Goal: Information Seeking & Learning: Learn about a topic

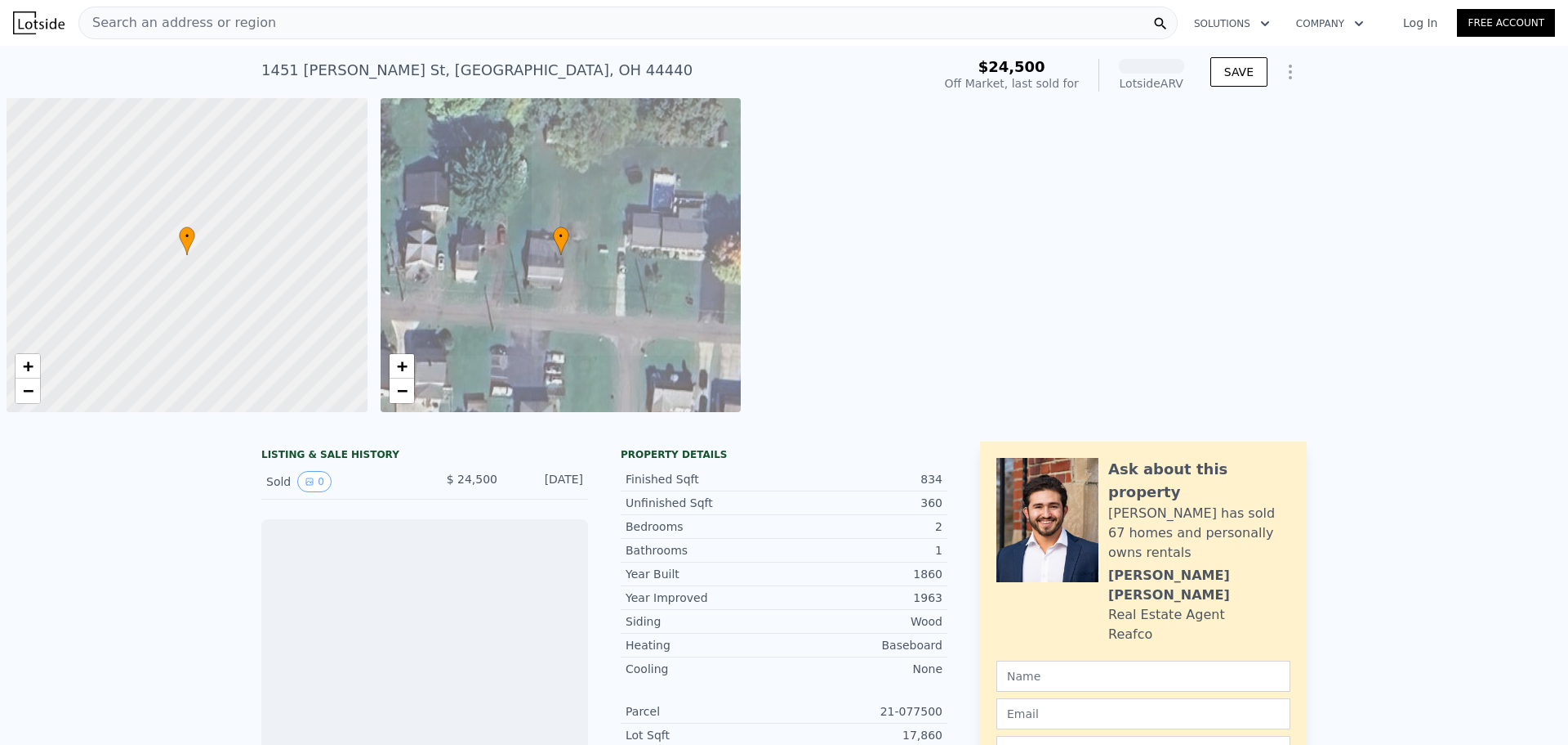
scroll to position [0, 6]
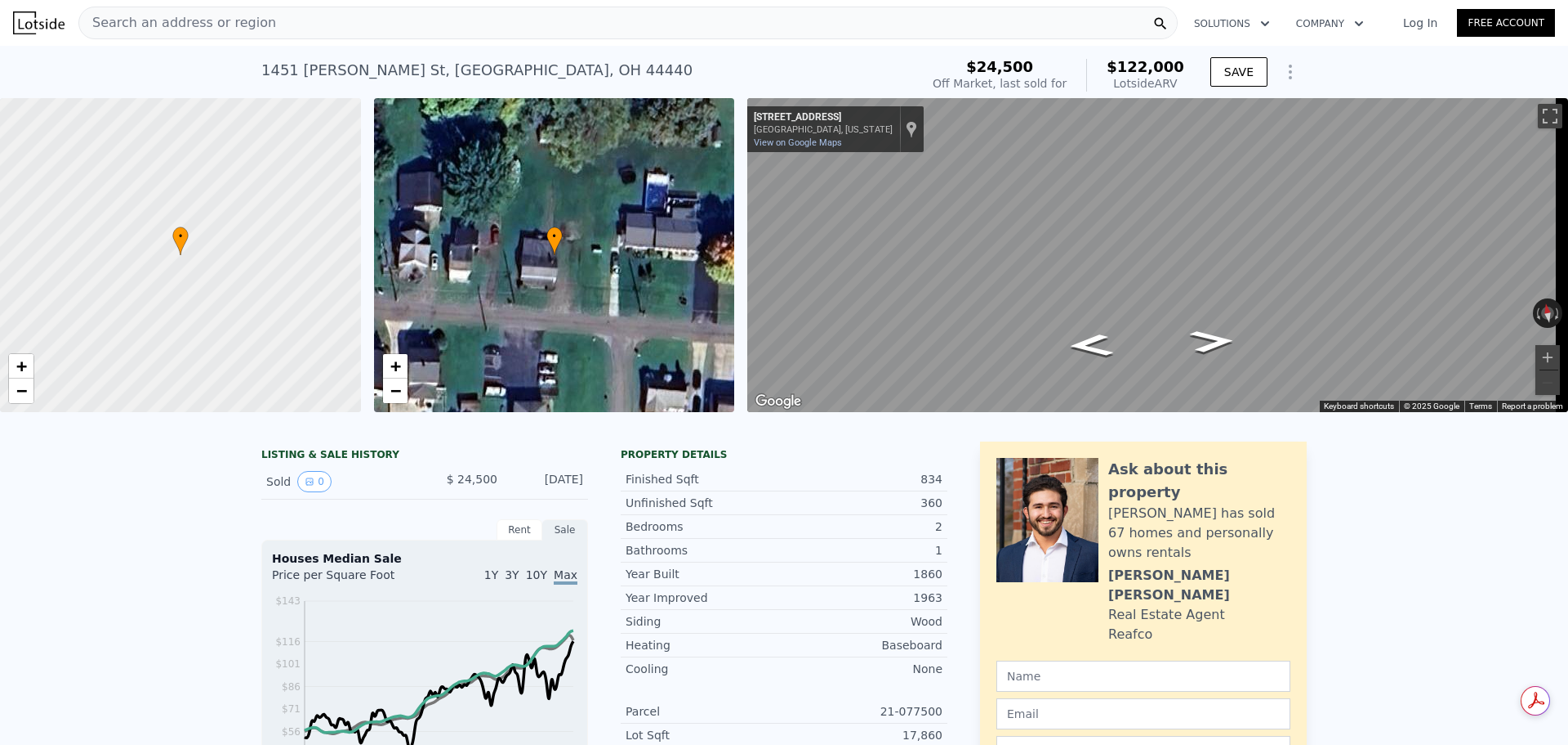
click at [134, 23] on span "Search an address or region" at bounding box center [177, 23] width 197 height 20
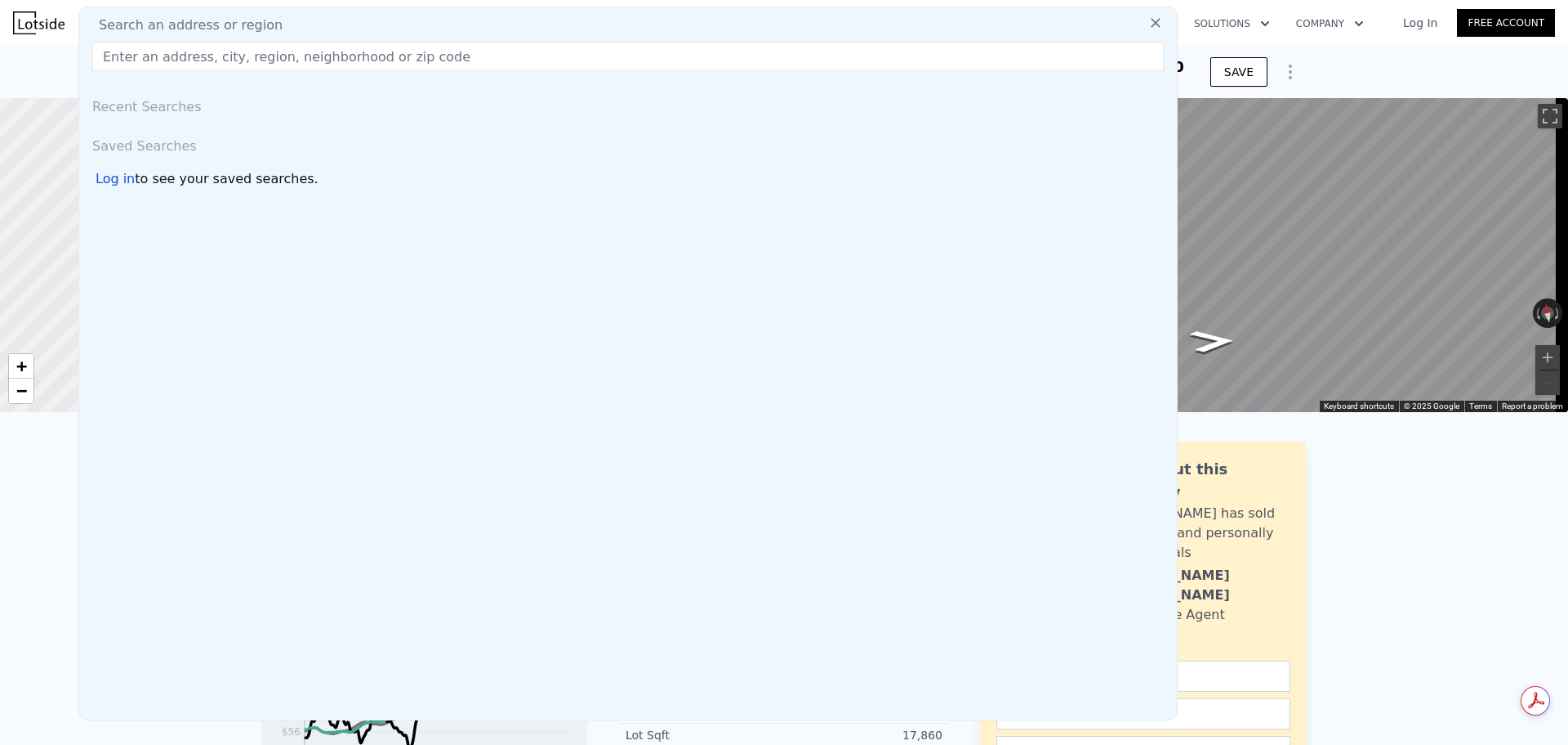
click at [333, 44] on input "text" at bounding box center [628, 56] width 1072 height 30
paste input "[STREET_ADDRESS][PERSON_NAME]"
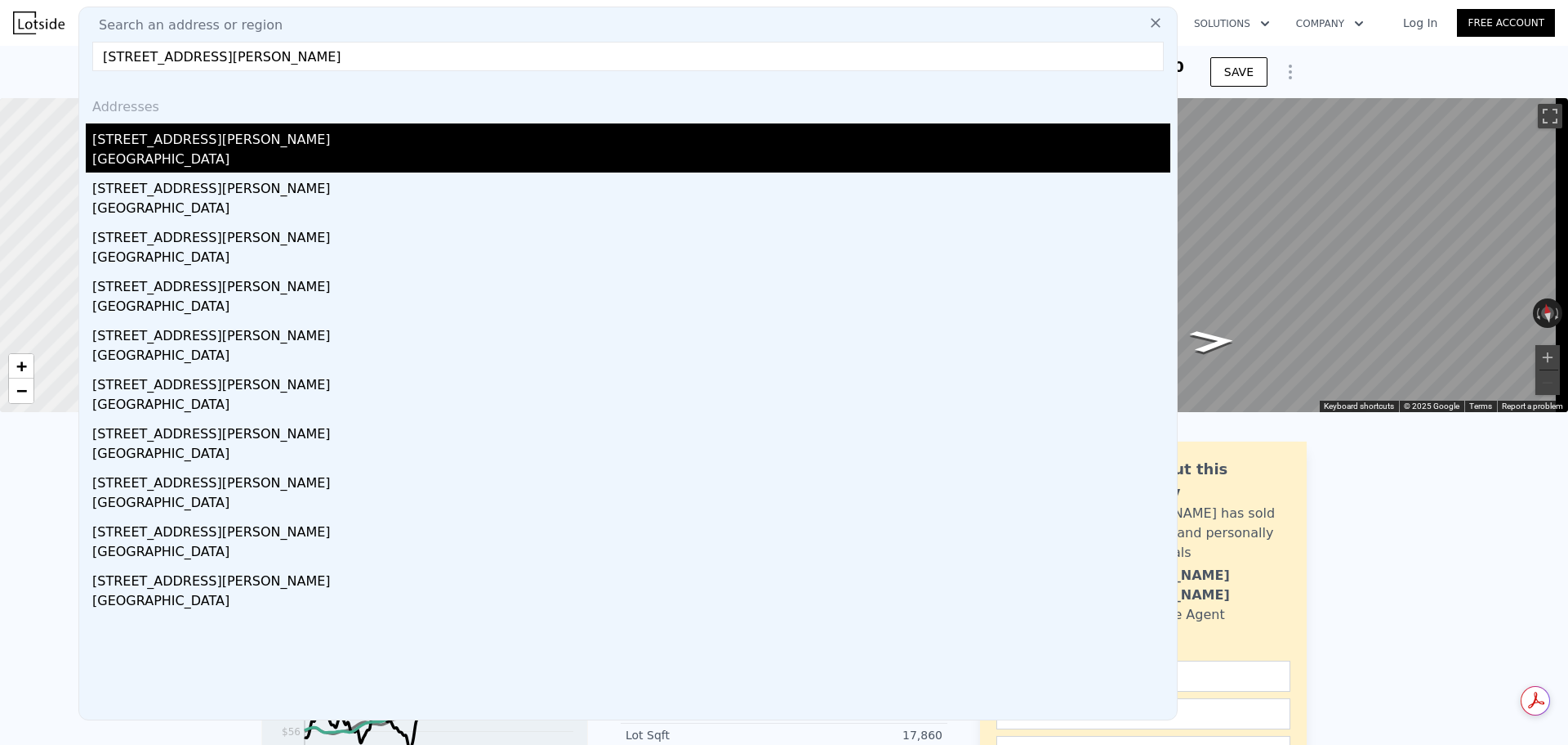
type input "[STREET_ADDRESS][PERSON_NAME]"
click at [154, 153] on div "[GEOGRAPHIC_DATA]" at bounding box center [631, 161] width 1078 height 23
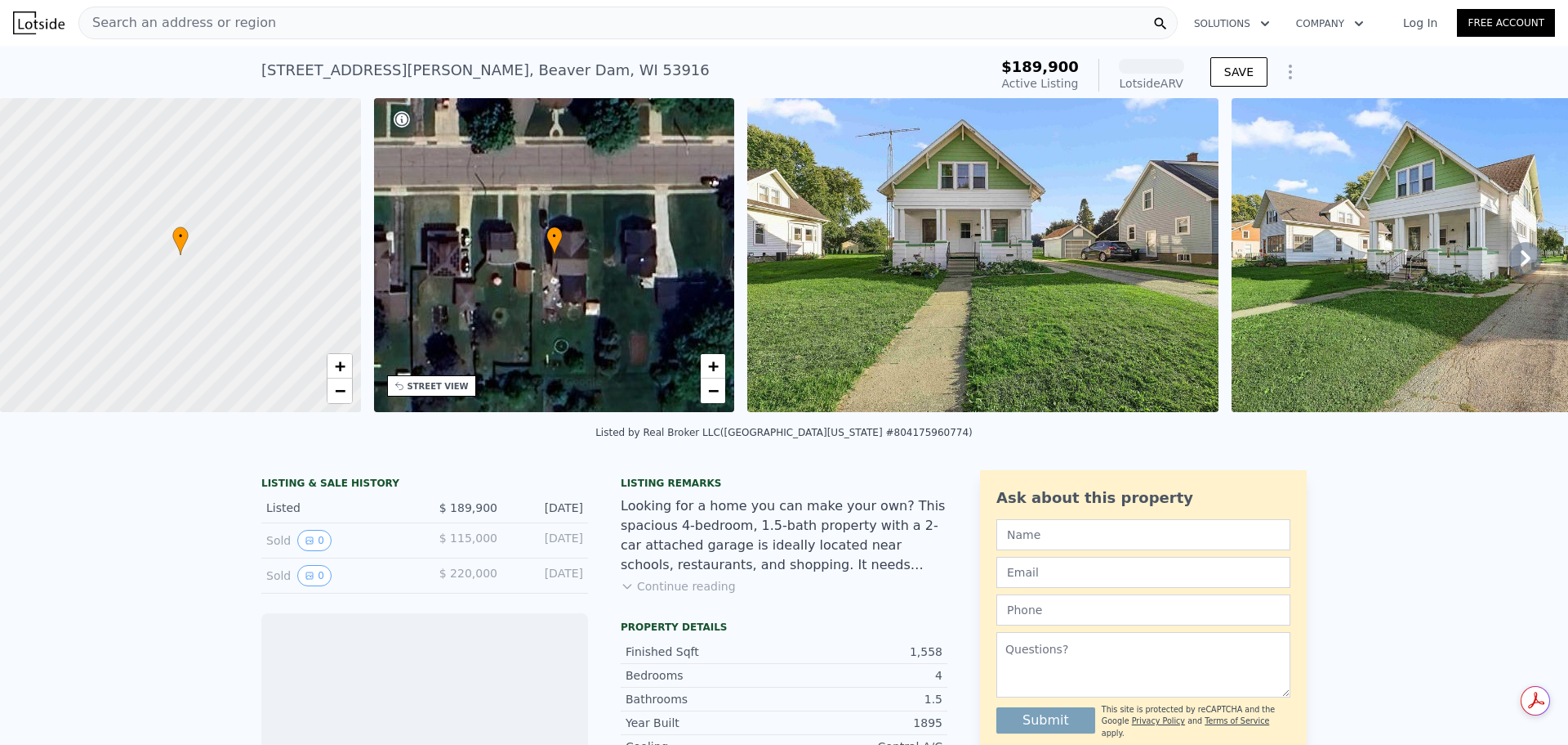
scroll to position [76, 0]
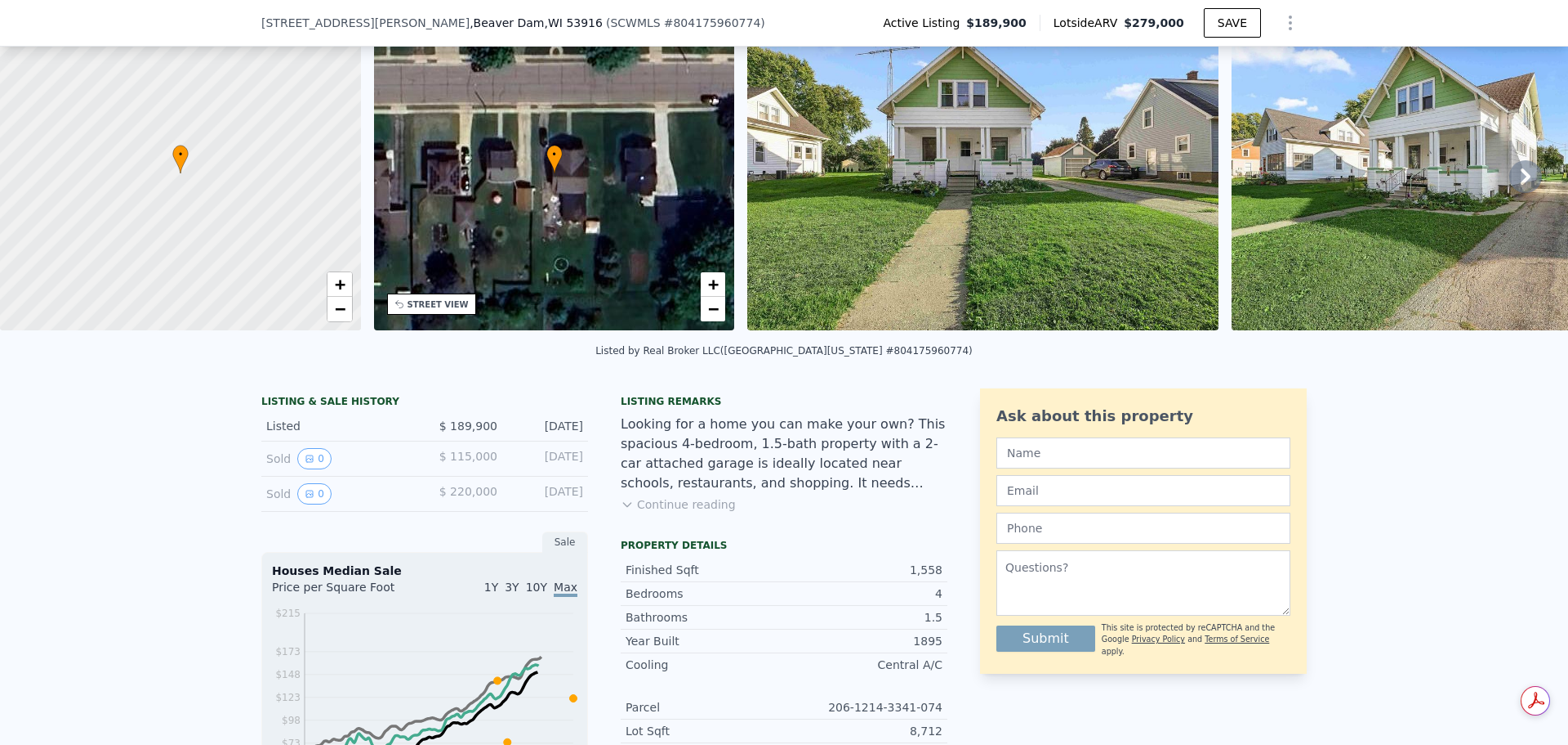
click at [448, 463] on span "$ 115,000" at bounding box center [468, 455] width 58 height 13
click at [308, 467] on button "0" at bounding box center [314, 459] width 34 height 22
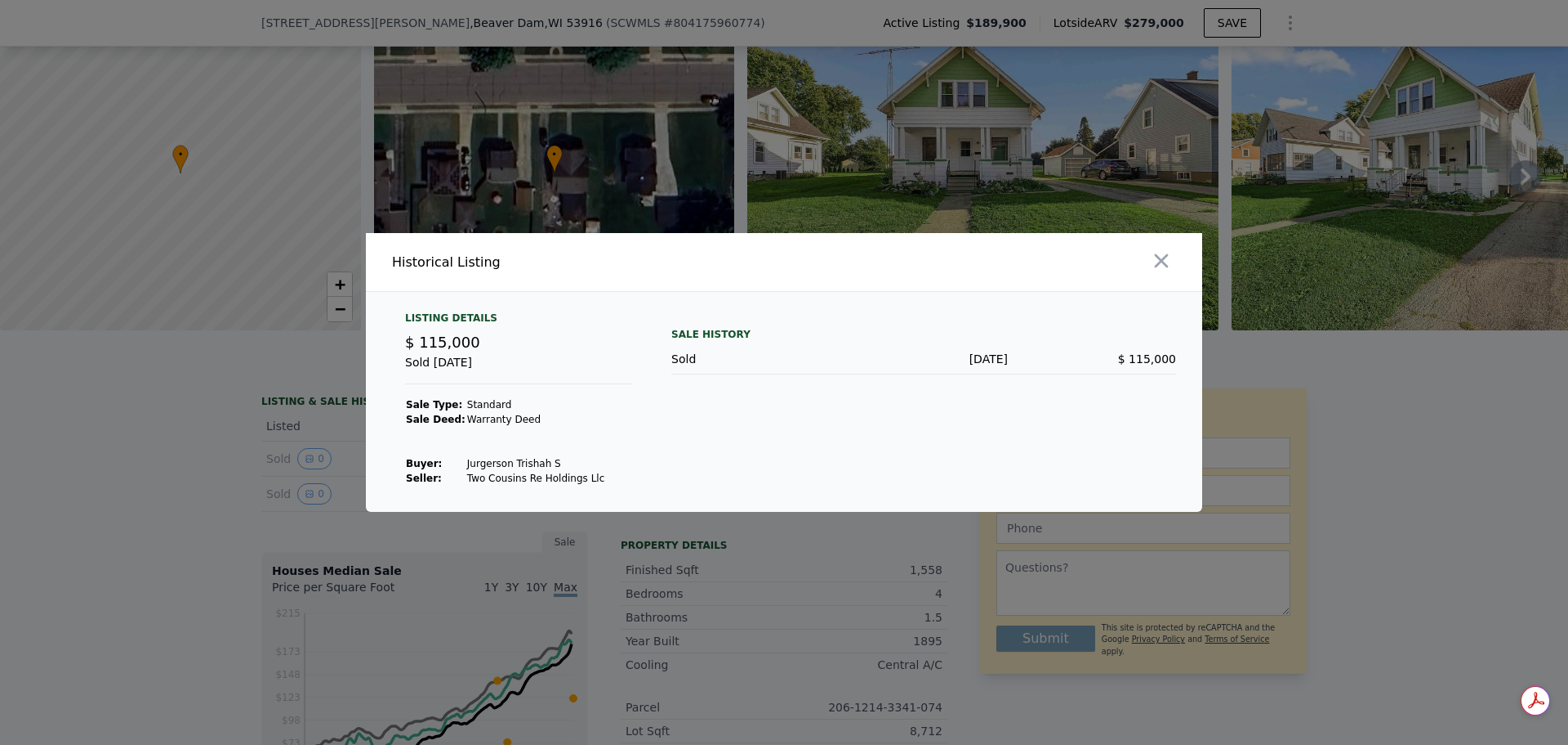
drag, startPoint x: 1151, startPoint y: 250, endPoint x: 1166, endPoint y: 255, distance: 15.8
click at [1152, 250] on icon "button" at bounding box center [1162, 261] width 23 height 23
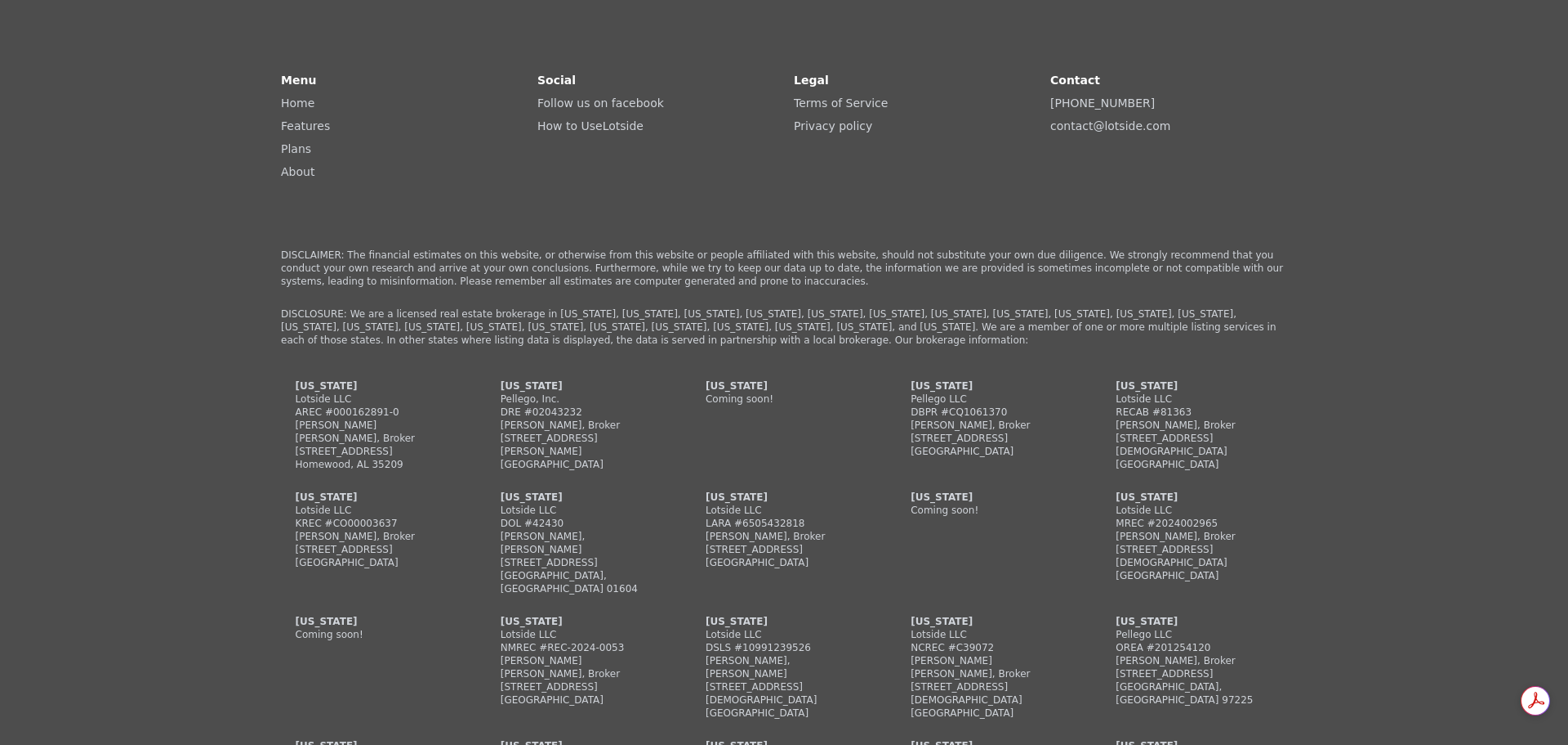
scroll to position [1795, 0]
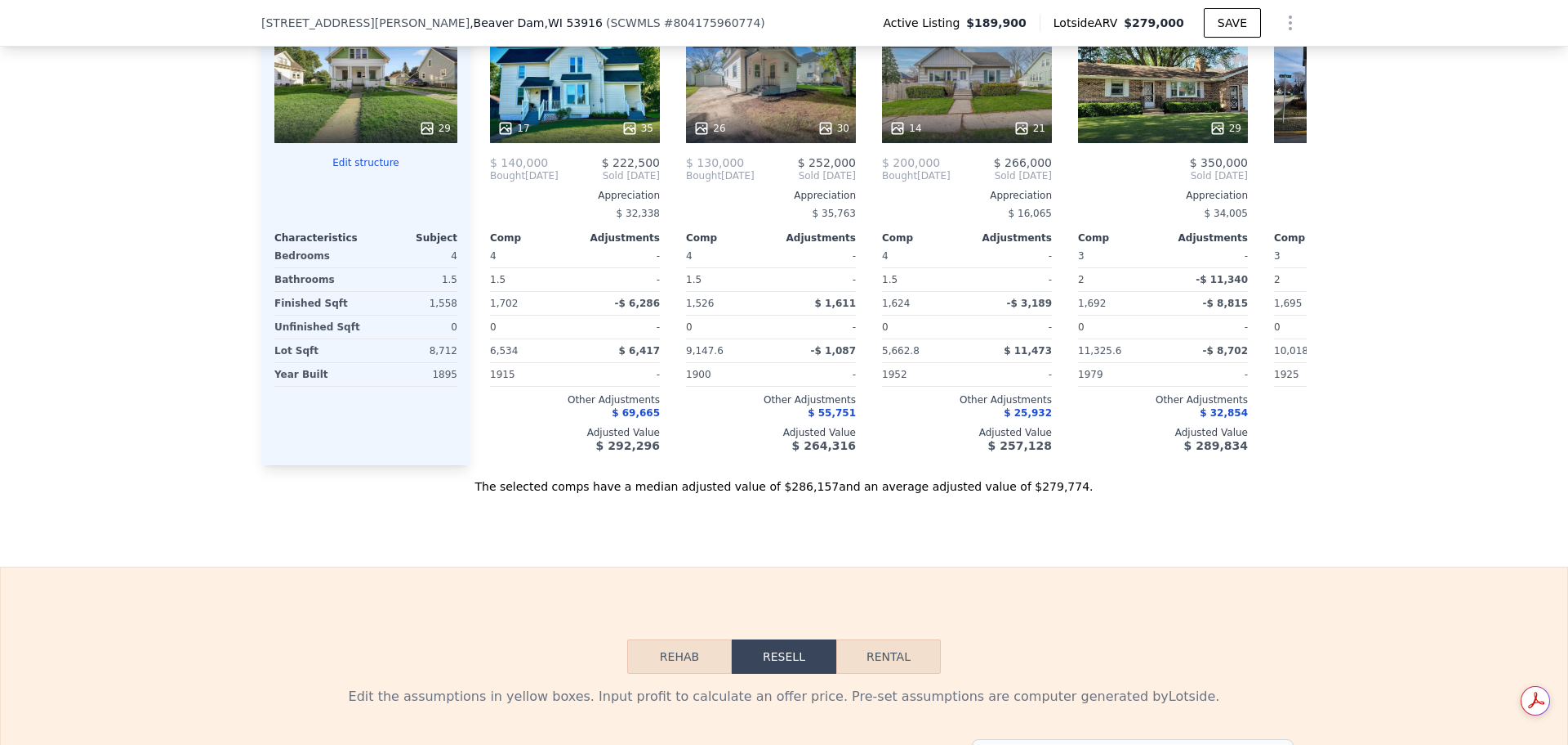
drag, startPoint x: 1408, startPoint y: 370, endPoint x: 1378, endPoint y: 135, distance: 236.9
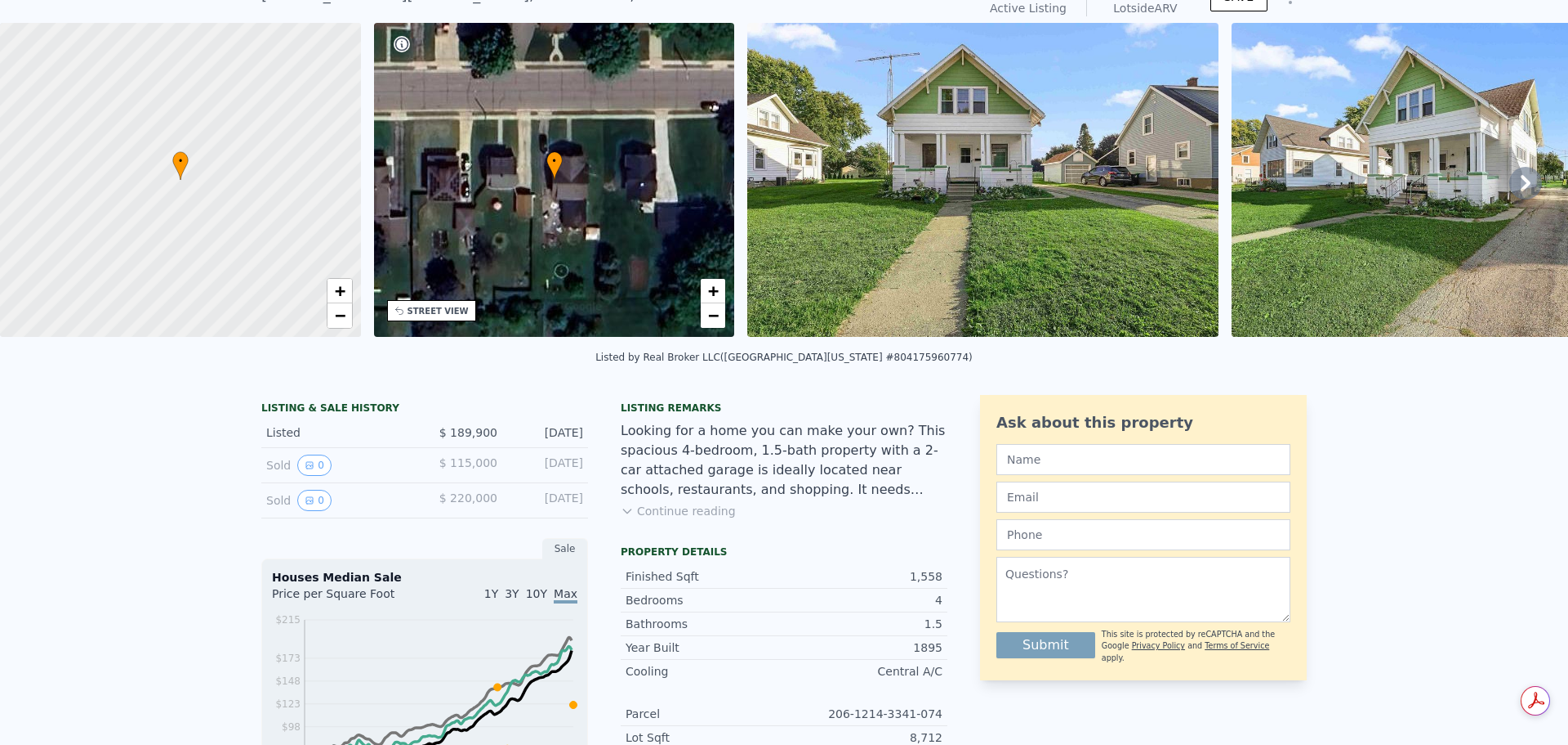
scroll to position [76, 0]
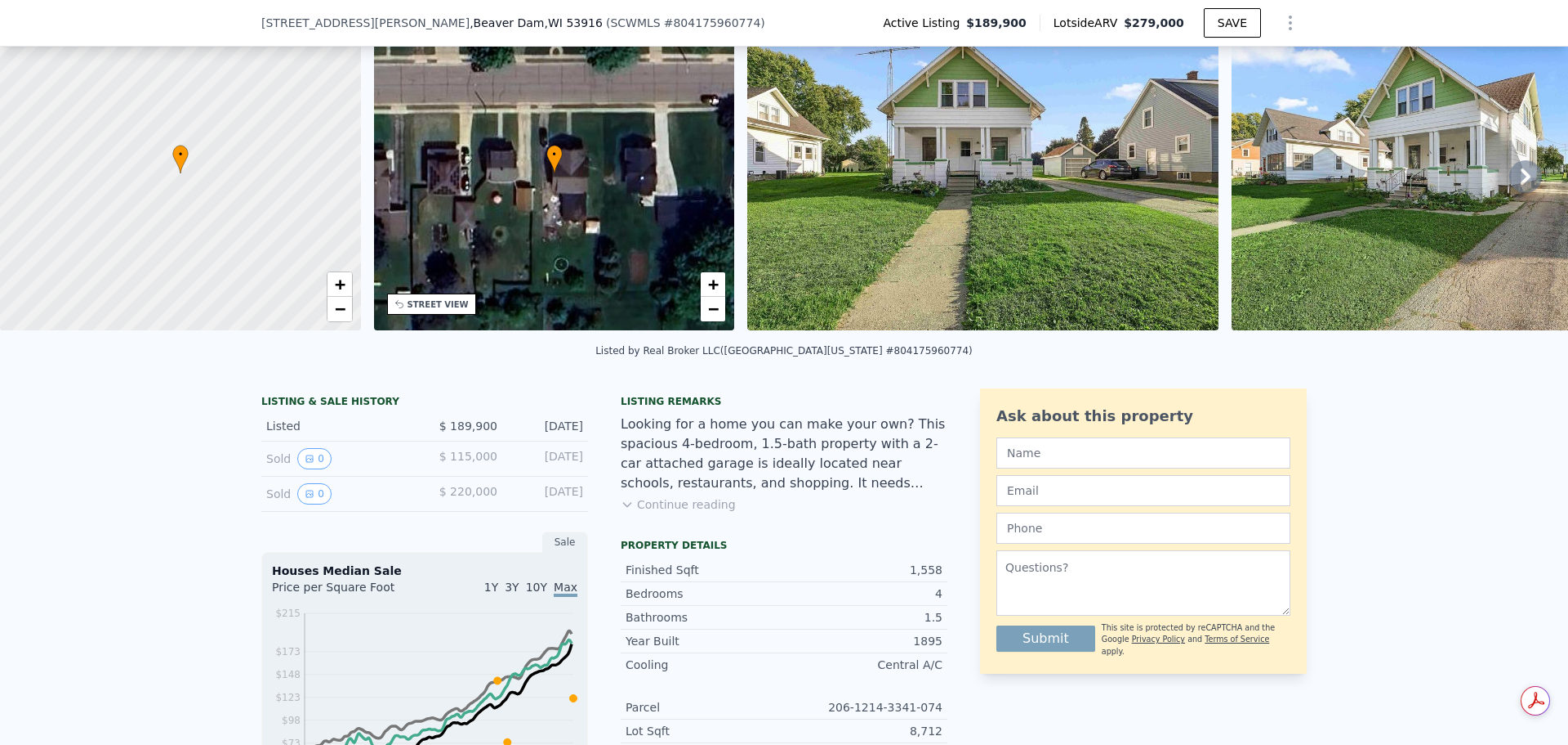
click at [657, 513] on button "Continue reading" at bounding box center [678, 504] width 116 height 16
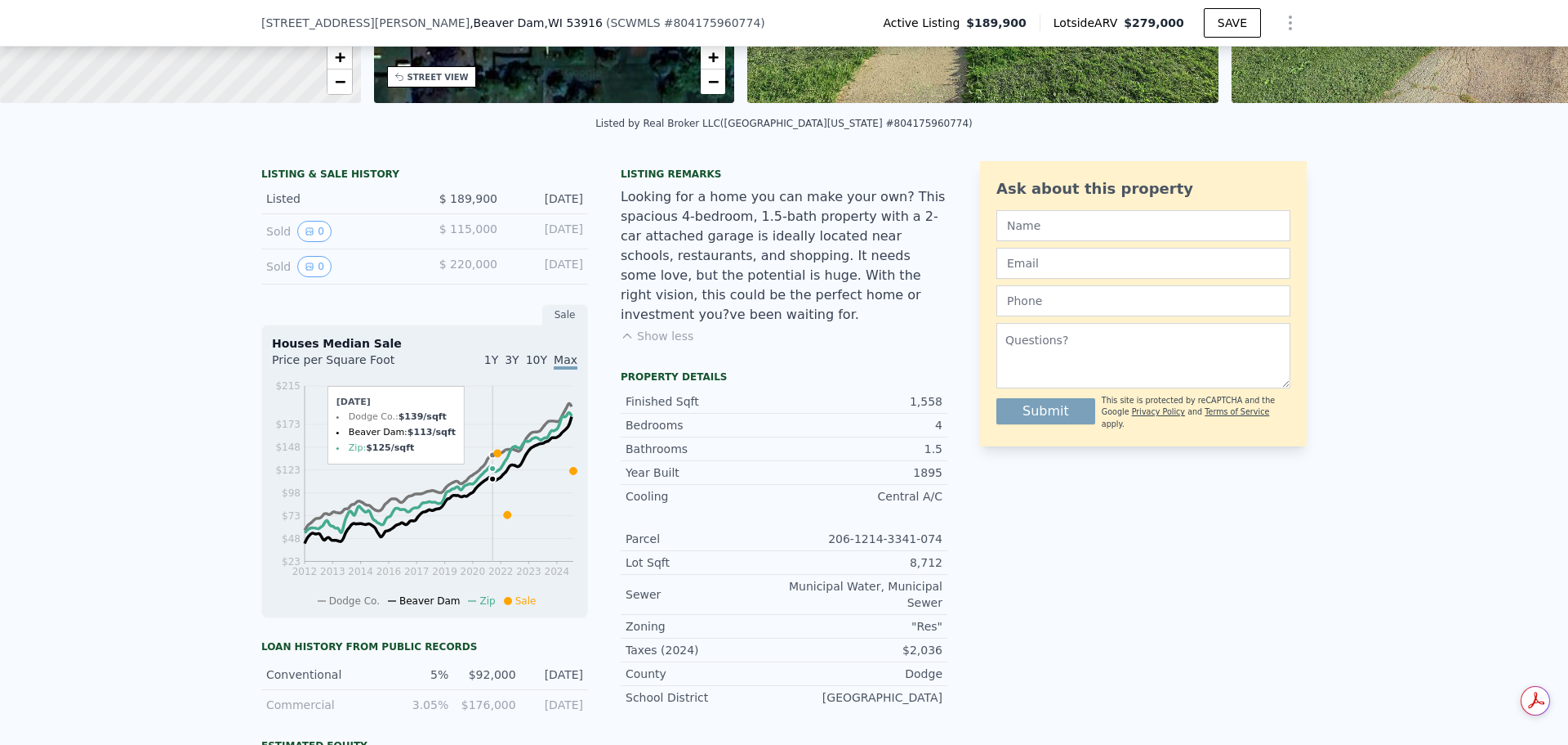
scroll to position [321, 0]
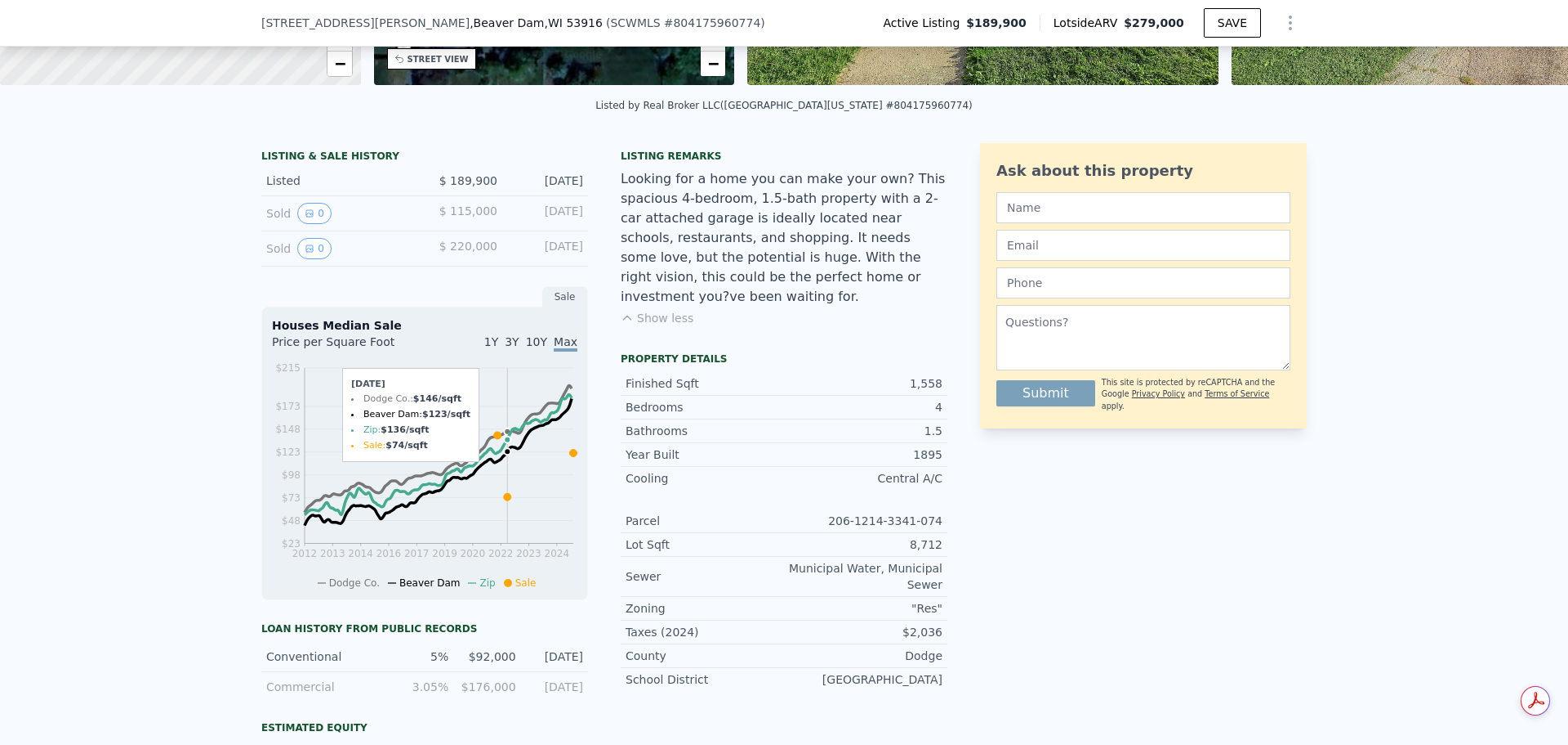
click at [504, 500] on icon at bounding box center [507, 497] width 7 height 7
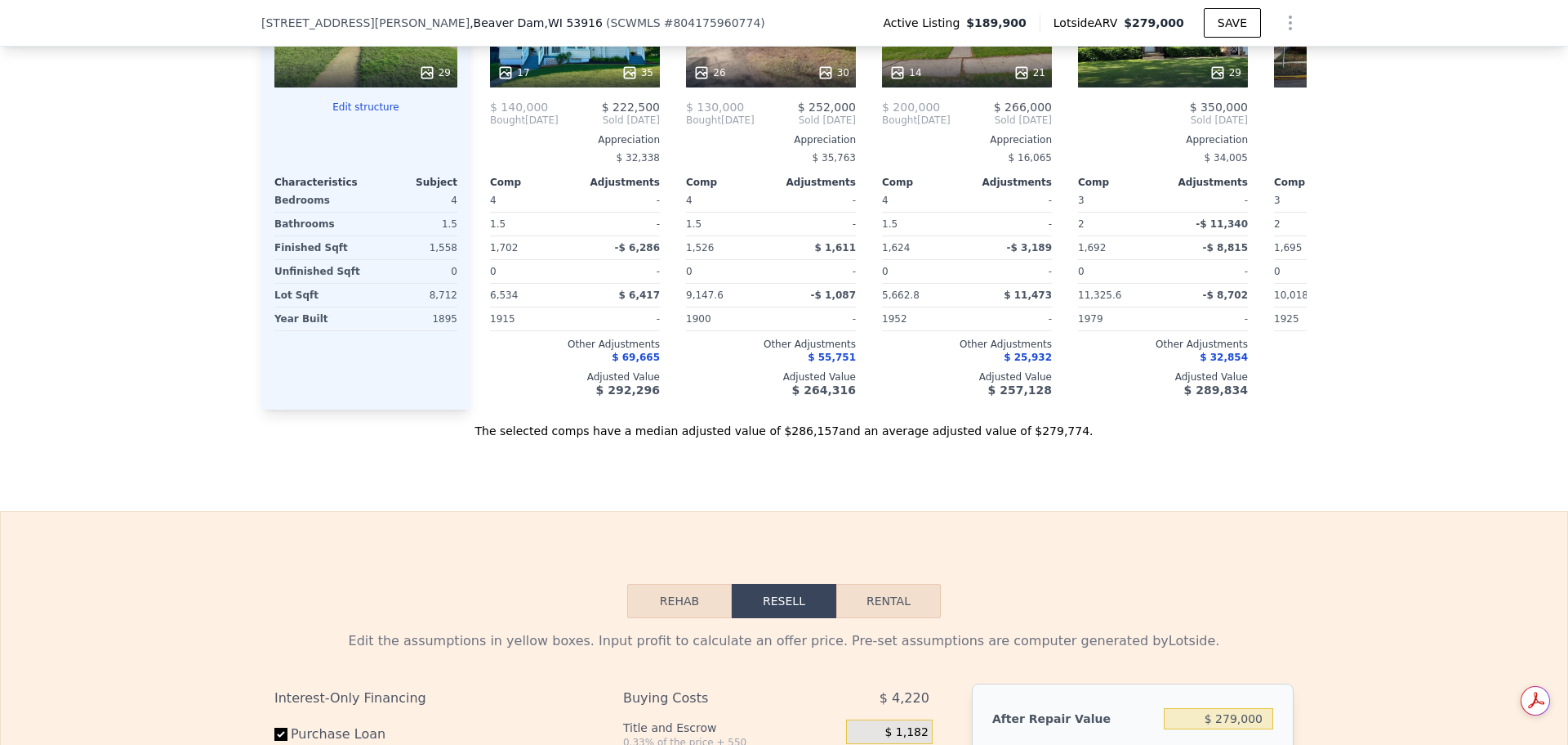
scroll to position [2038, 0]
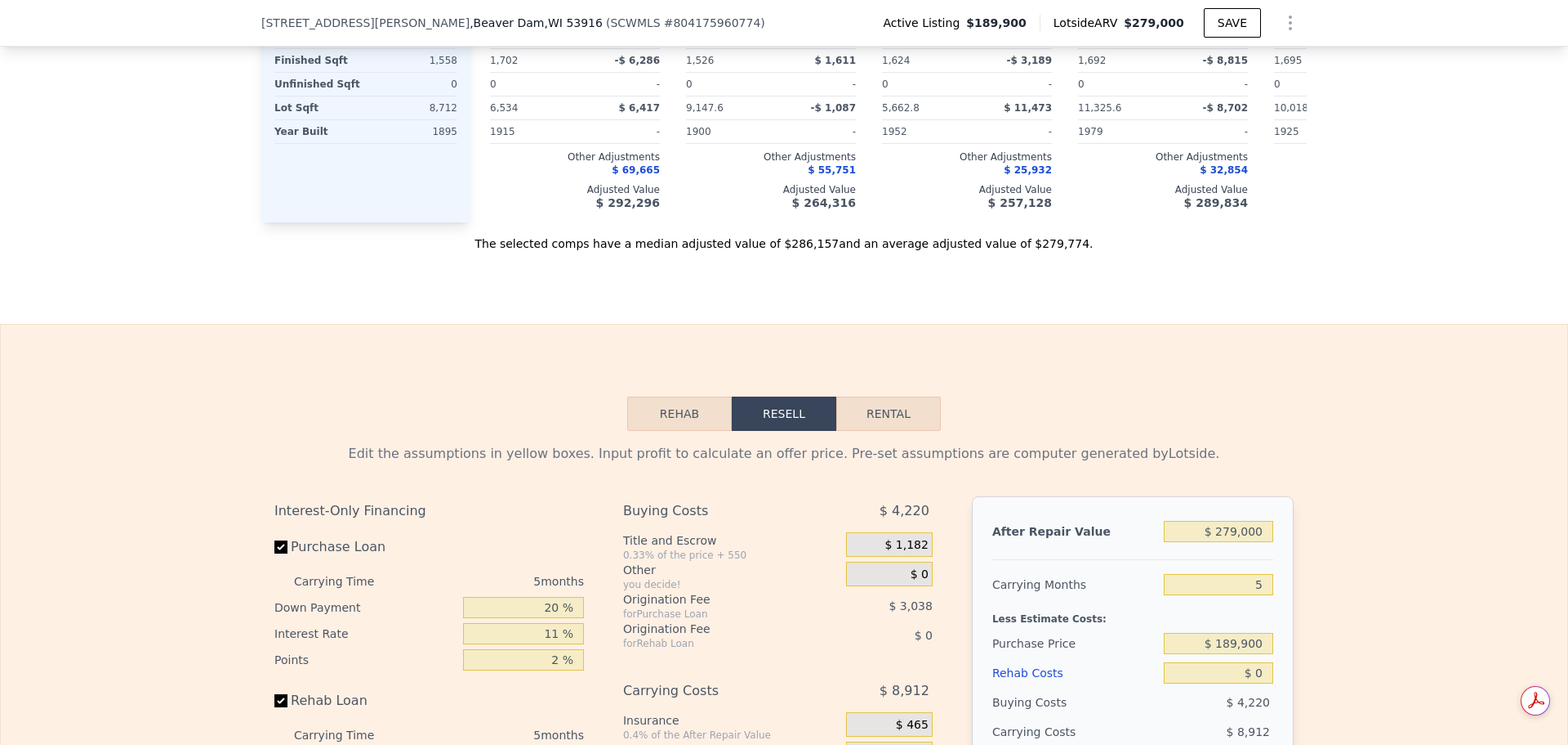
click at [662, 430] on button "Rehab" at bounding box center [679, 413] width 105 height 34
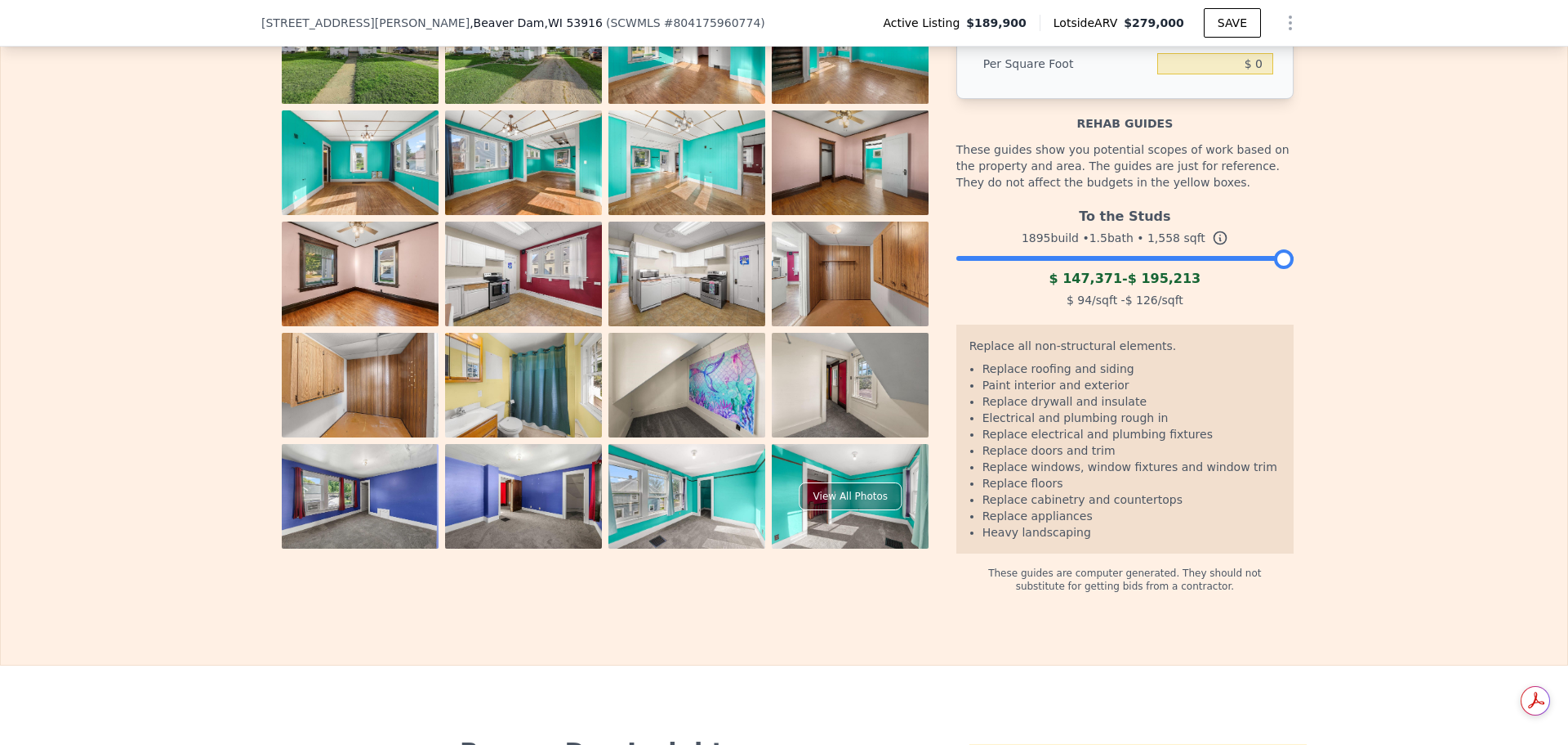
scroll to position [2447, 0]
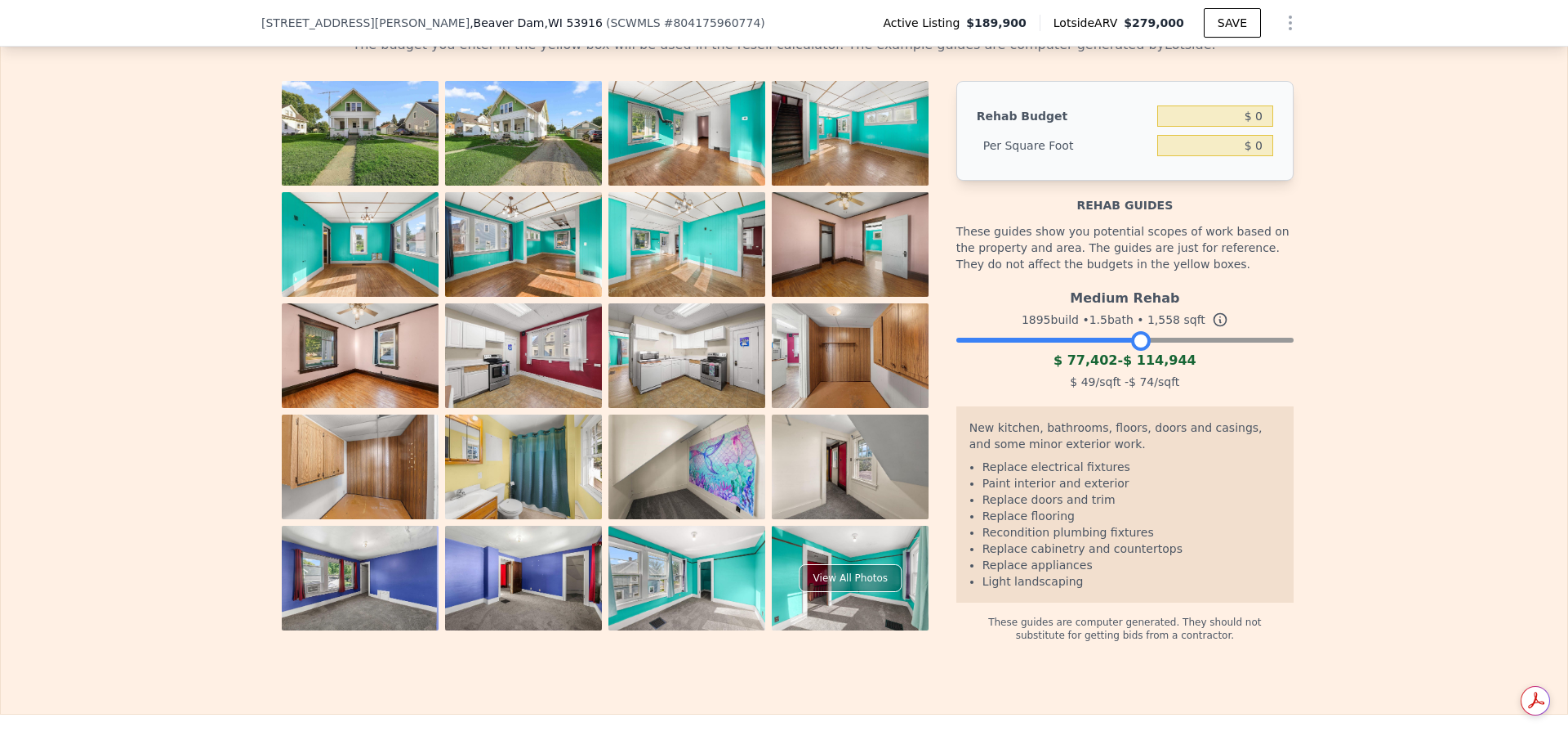
drag, startPoint x: 1280, startPoint y: 364, endPoint x: 1140, endPoint y: 378, distance: 140.7
click at [1140, 378] on div "Medium Rehab 1895 build • 1.5 bath • 1,558 sqft $ 77,402 - $ 114,944 $ 49 /sqft…" at bounding box center [1125, 338] width 338 height 111
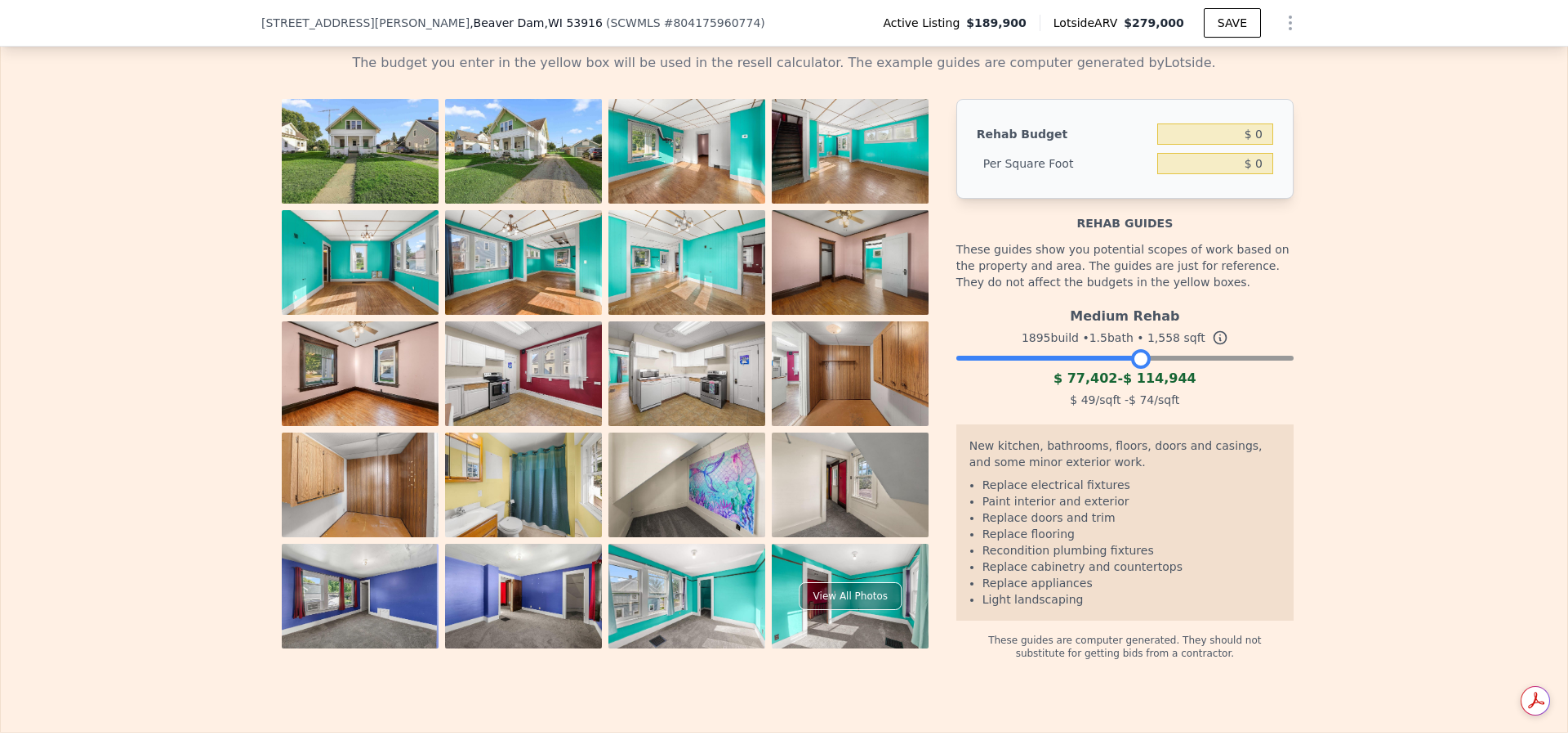
scroll to position [2201, 0]
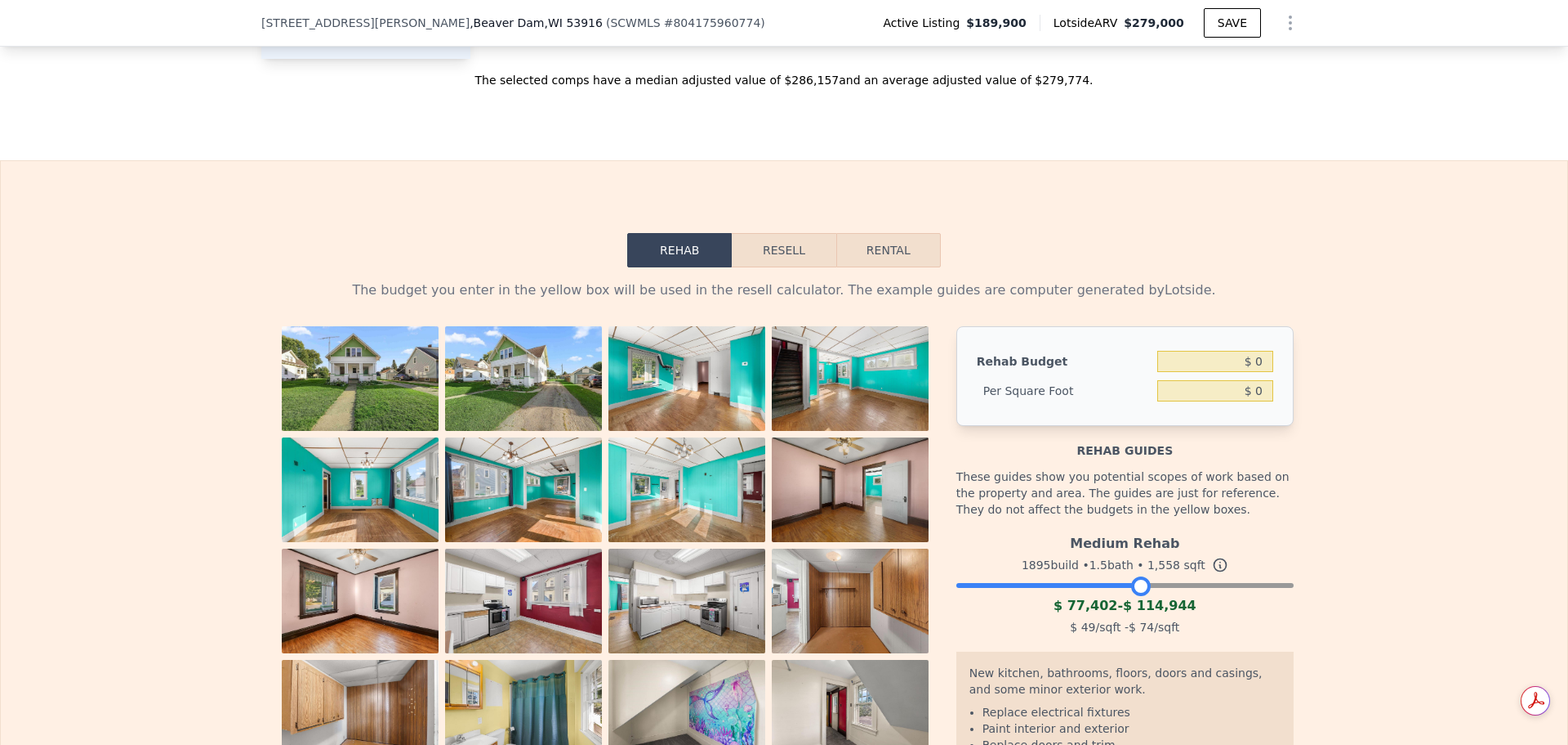
click at [904, 267] on button "Rental" at bounding box center [889, 250] width 105 height 34
select select "30"
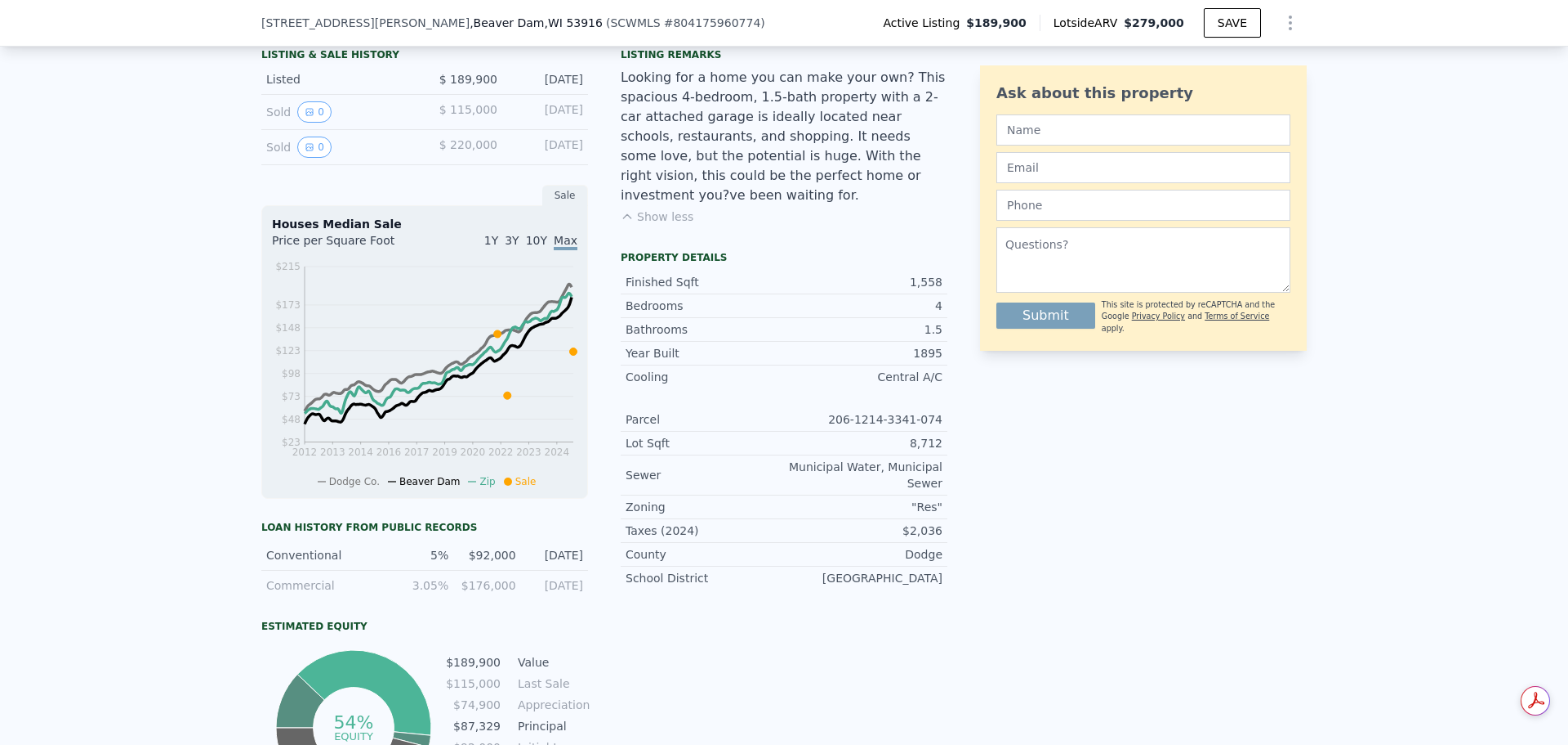
scroll to position [321, 0]
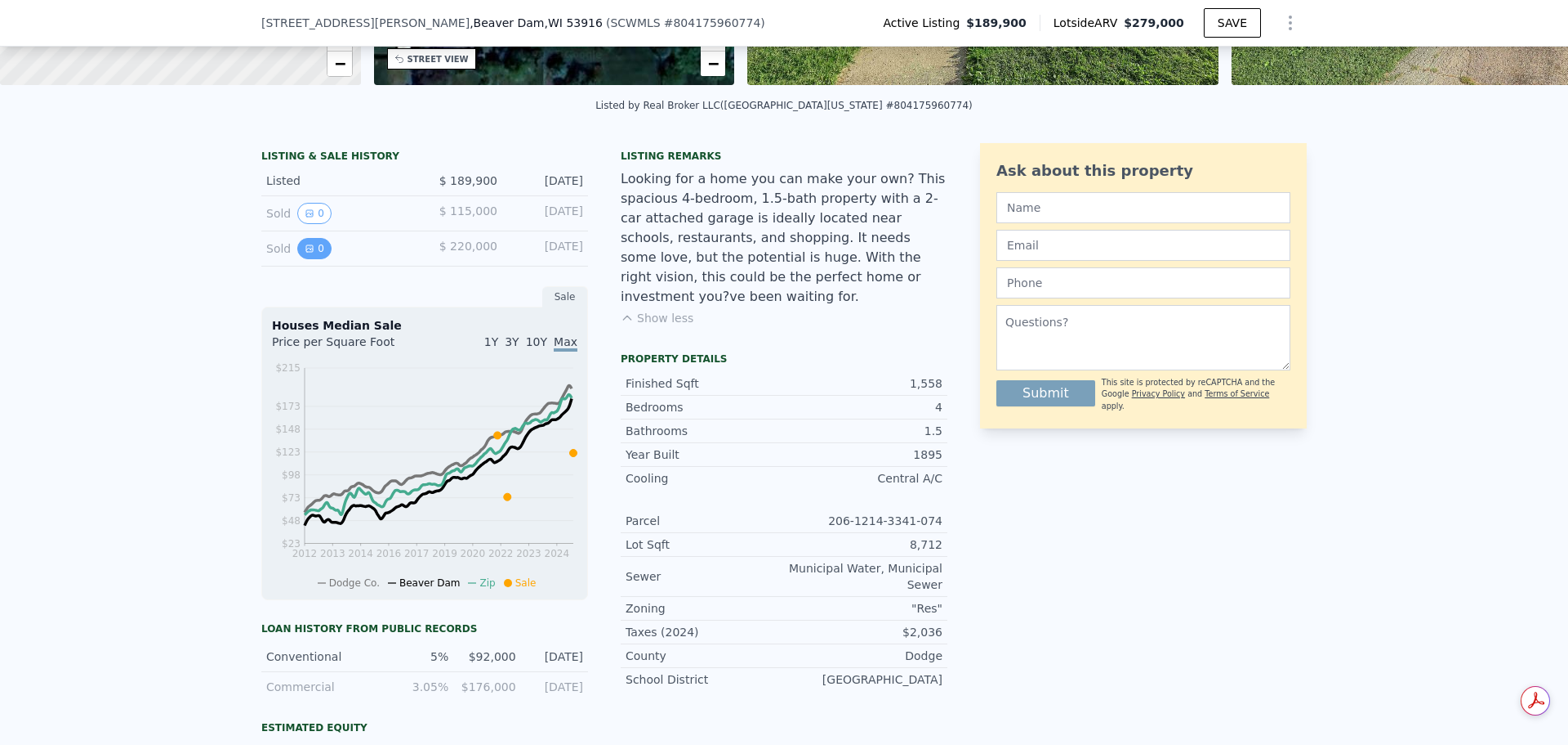
click at [306, 254] on icon "View historical data" at bounding box center [309, 248] width 10 height 10
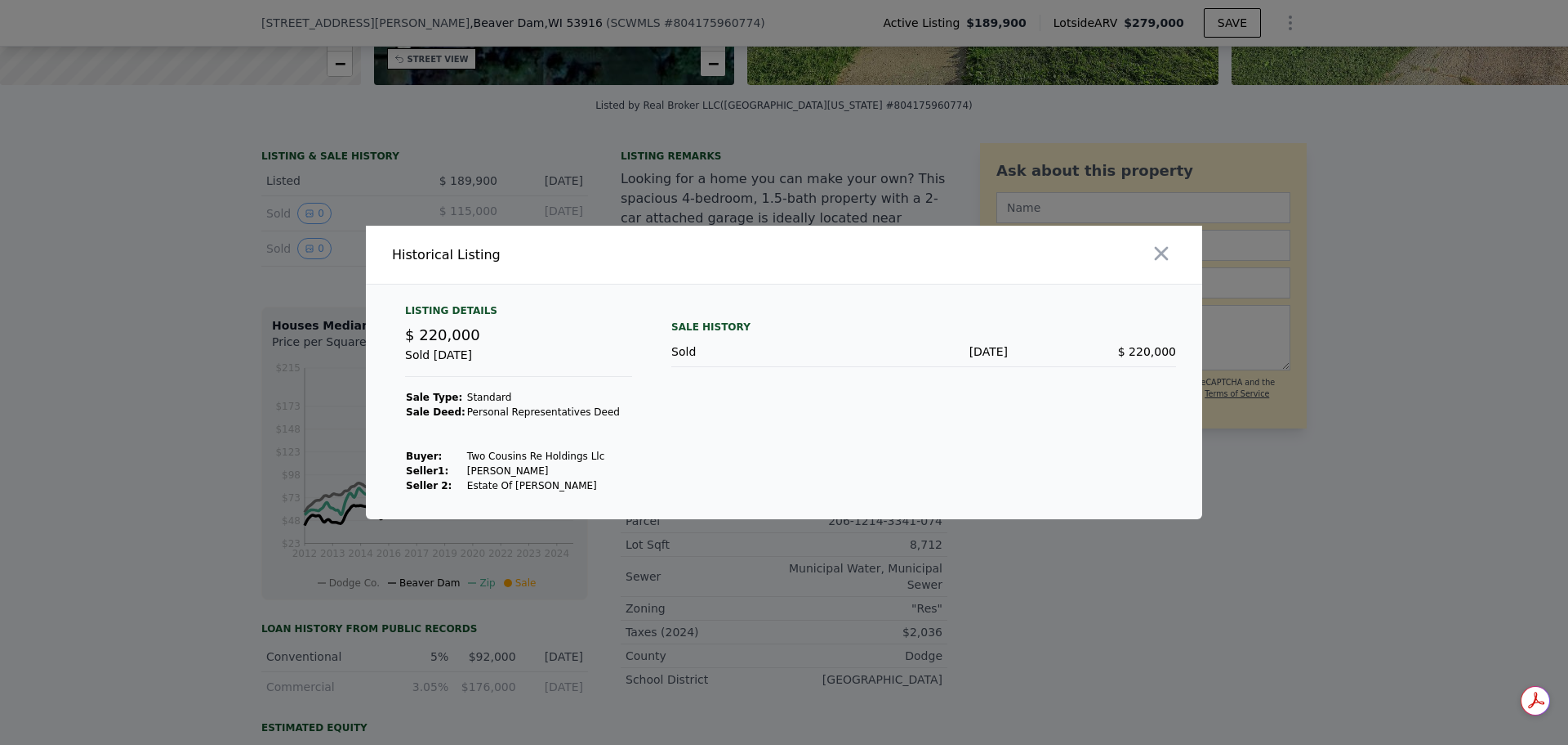
drag, startPoint x: 1167, startPoint y: 264, endPoint x: 957, endPoint y: 268, distance: 210.0
click at [1167, 264] on icon "button" at bounding box center [1162, 254] width 23 height 23
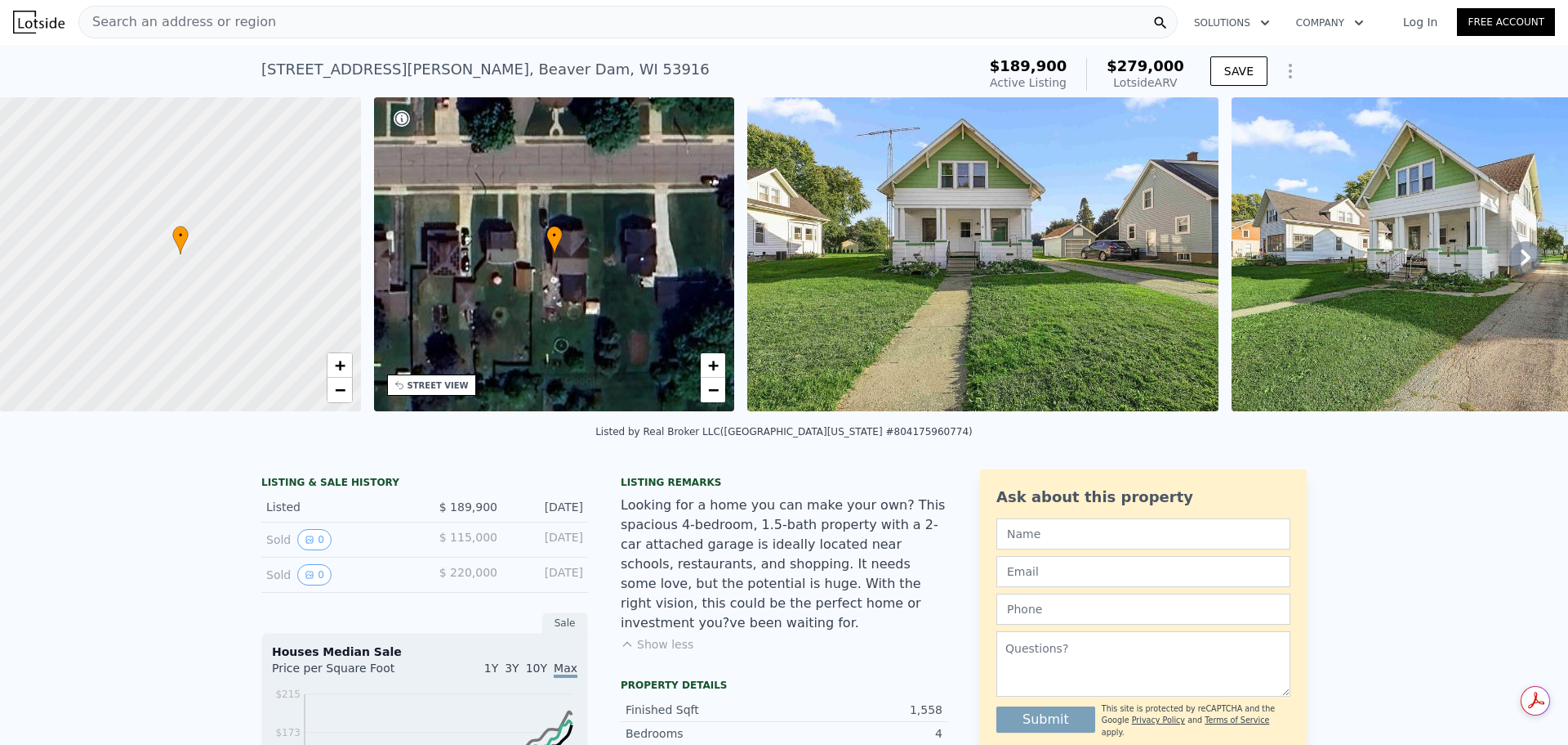
scroll to position [0, 0]
click at [1290, 70] on icon "Show Options" at bounding box center [1290, 72] width 20 height 20
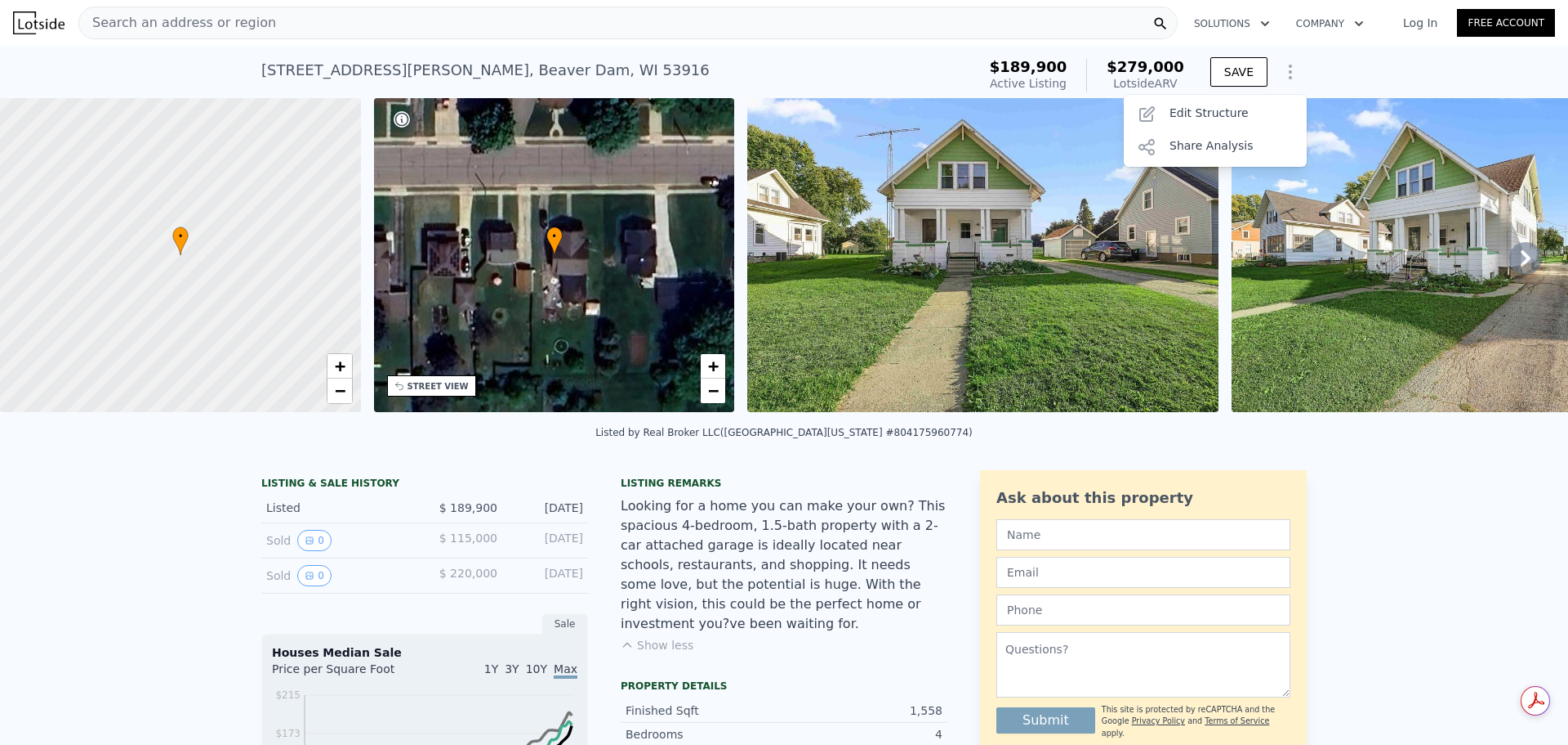
click at [1367, 65] on div "[STREET_ADDRESS][PERSON_NAME] Active at $189,900 (~ARV $279k ) $189,900 Active …" at bounding box center [784, 72] width 1568 height 52
